Goal: Task Accomplishment & Management: Use online tool/utility

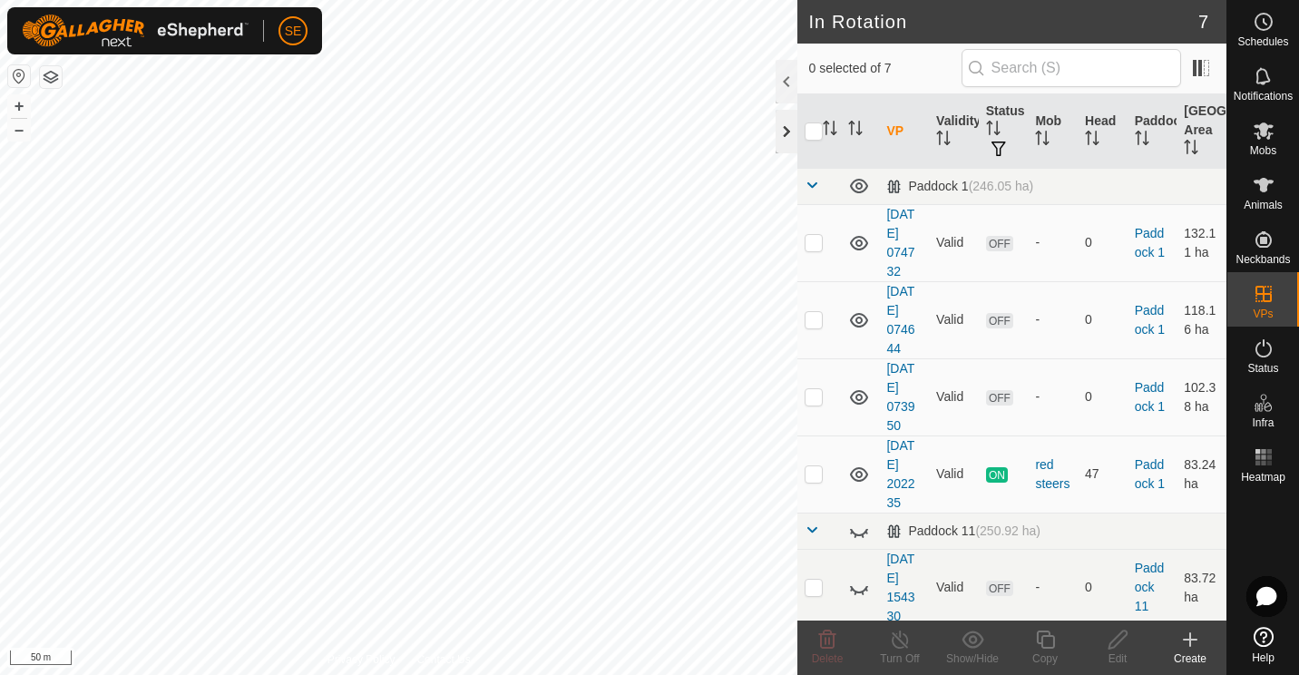
click at [783, 131] on div at bounding box center [786, 132] width 22 height 44
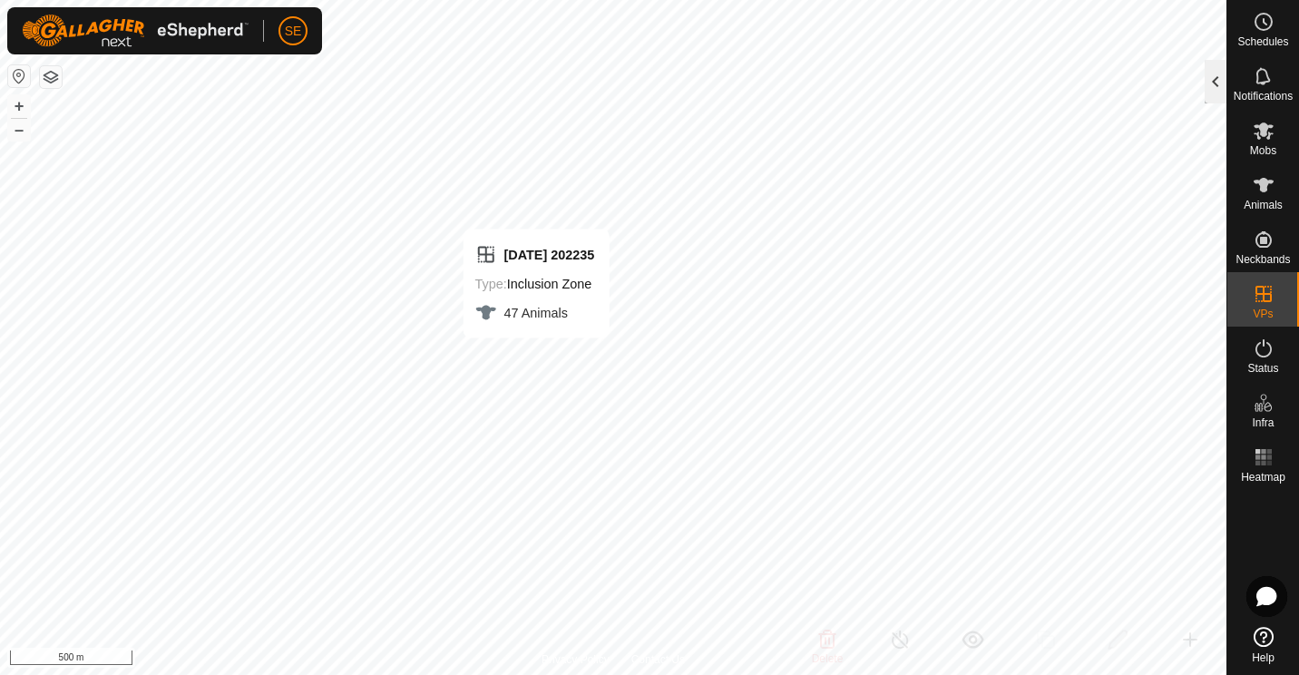
checkbox input "false"
checkbox input "true"
checkbox input "false"
checkbox input "true"
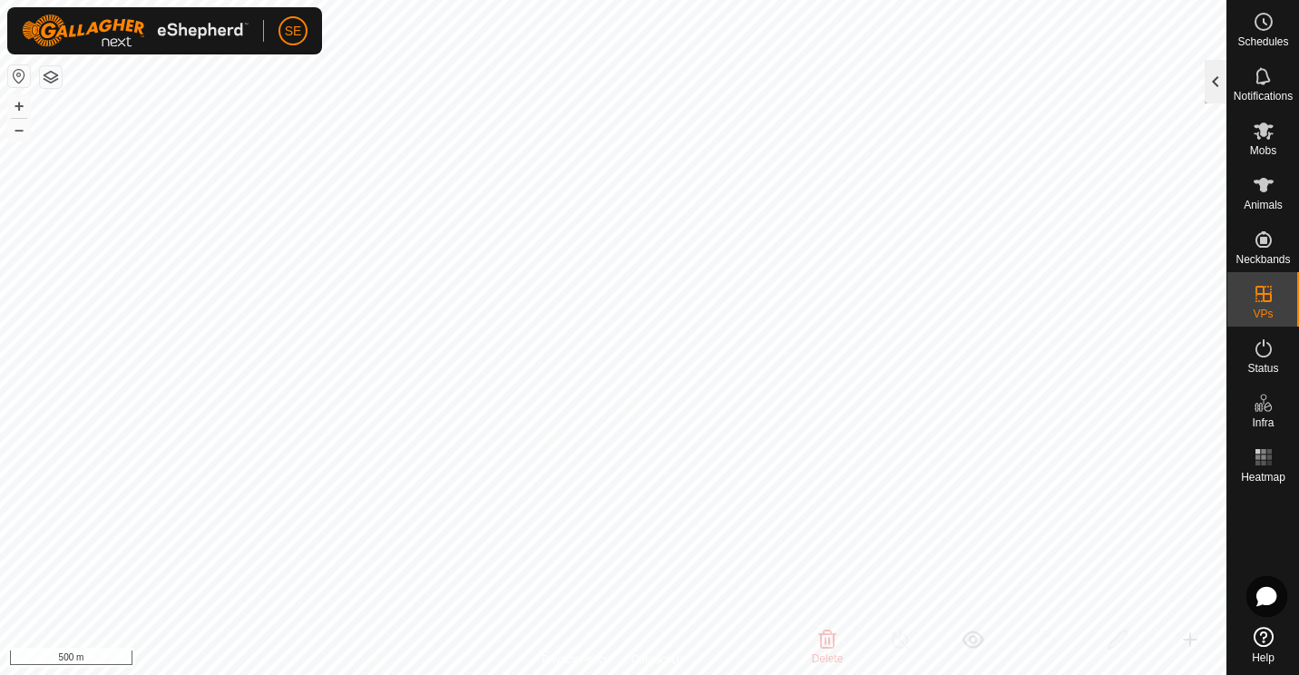
checkbox input "false"
checkbox input "true"
checkbox input "false"
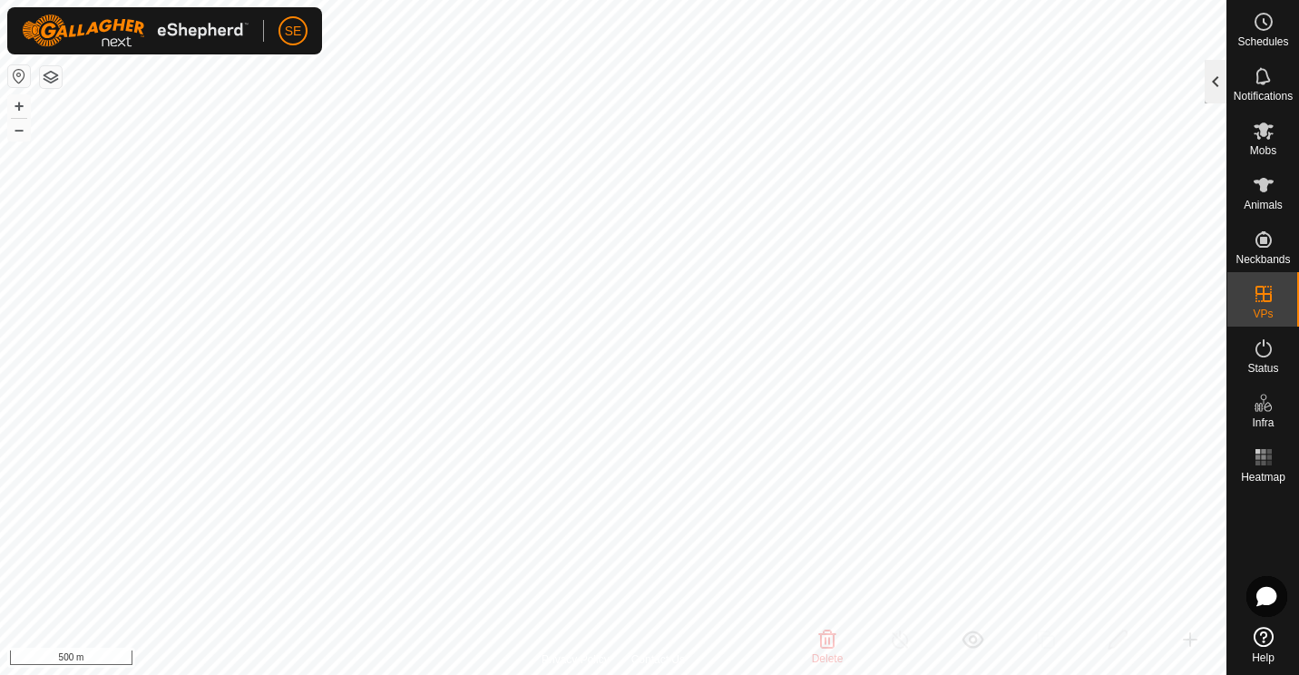
checkbox input "true"
checkbox input "false"
checkbox input "true"
checkbox input "false"
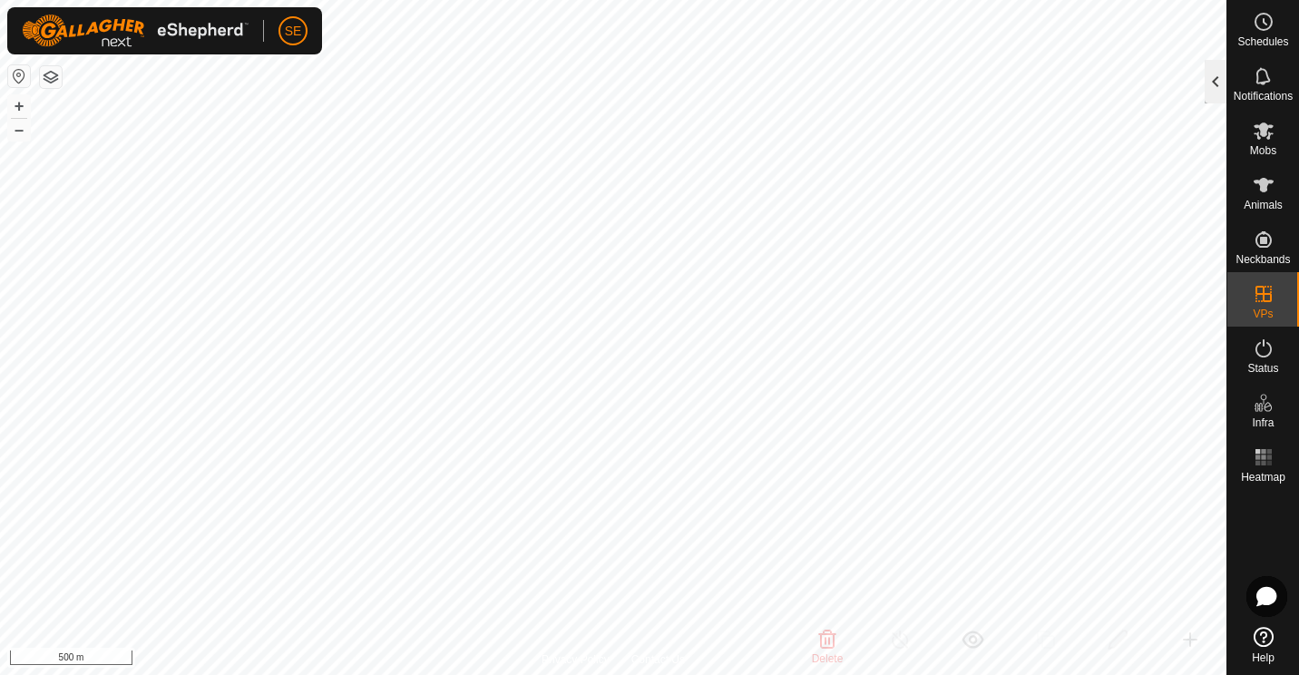
checkbox input "true"
click at [673, 443] on div "[DATE] 202235 Type: Inclusion Zone 47 Animals + – ⇧ i 50 m" at bounding box center [613, 337] width 1226 height 675
